Goal: Find specific page/section: Find specific page/section

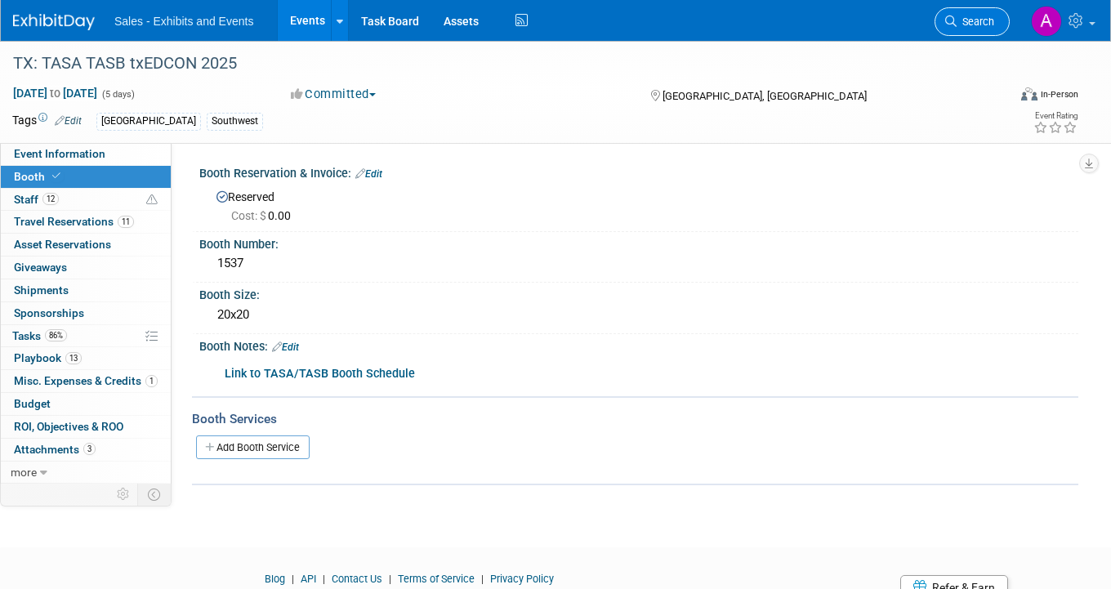
click at [971, 27] on span "Search" at bounding box center [976, 22] width 38 height 12
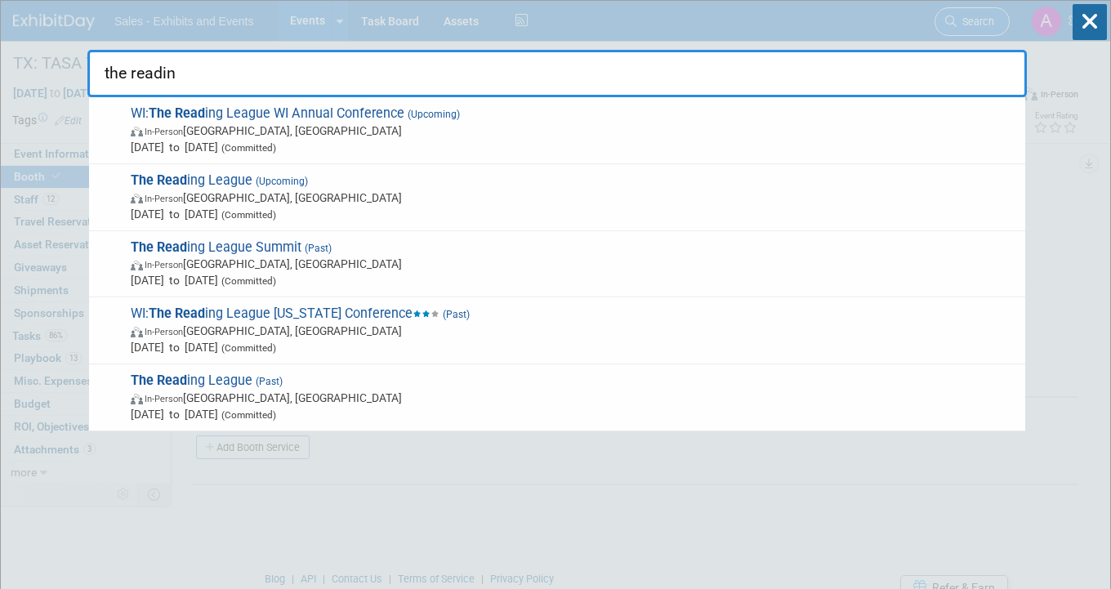
type input "the reading"
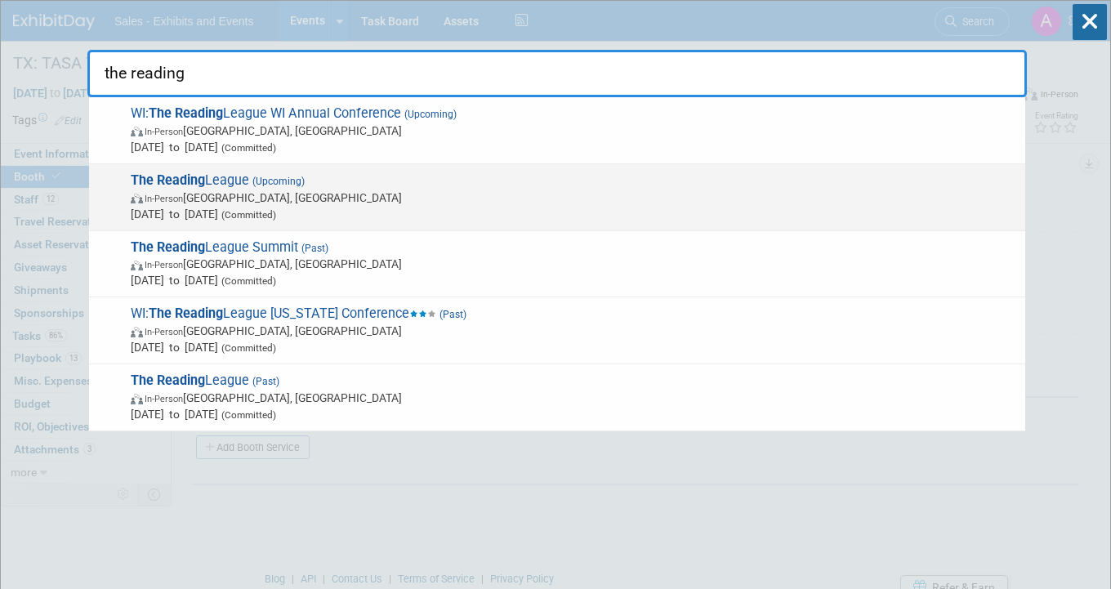
click at [379, 192] on span "In-Person [GEOGRAPHIC_DATA], [GEOGRAPHIC_DATA]" at bounding box center [574, 198] width 887 height 16
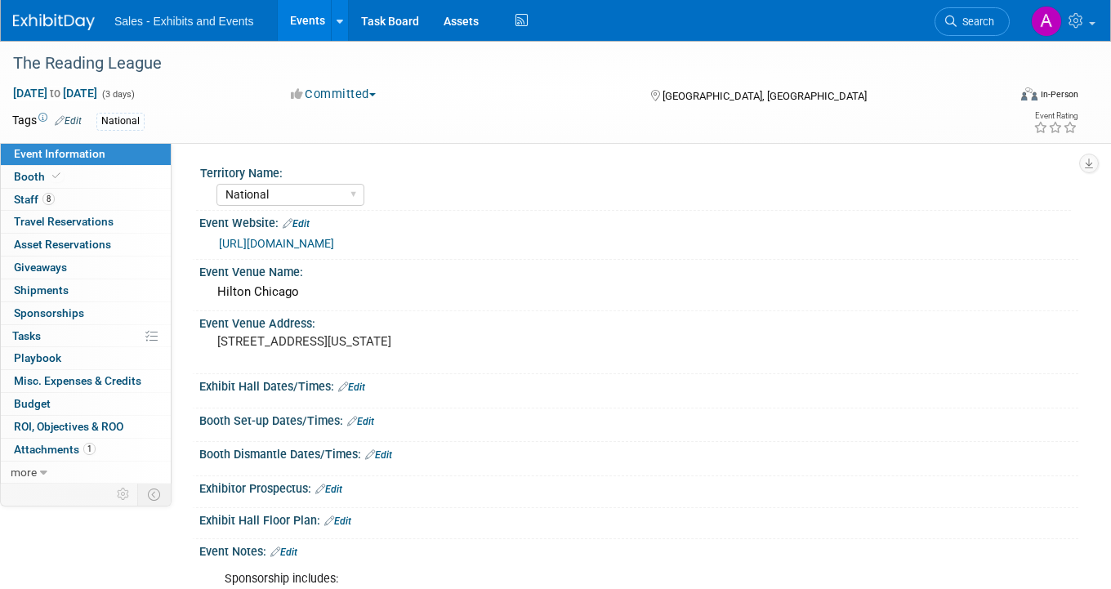
select select "National"
click at [96, 196] on link "8 Staff 8" at bounding box center [86, 200] width 170 height 22
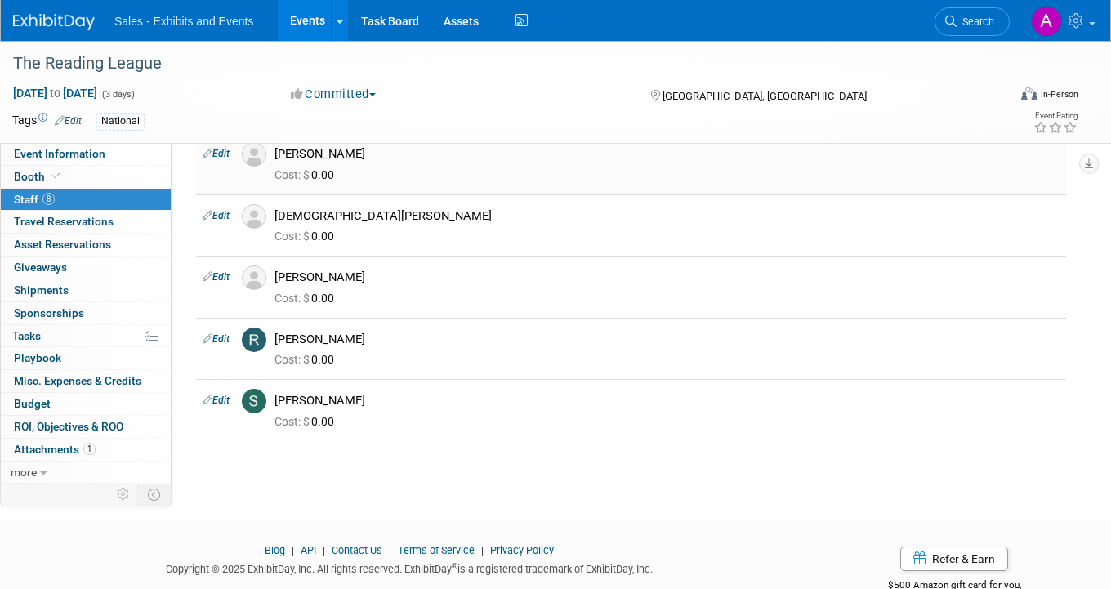
scroll to position [265, 0]
